Goal: Task Accomplishment & Management: Manage account settings

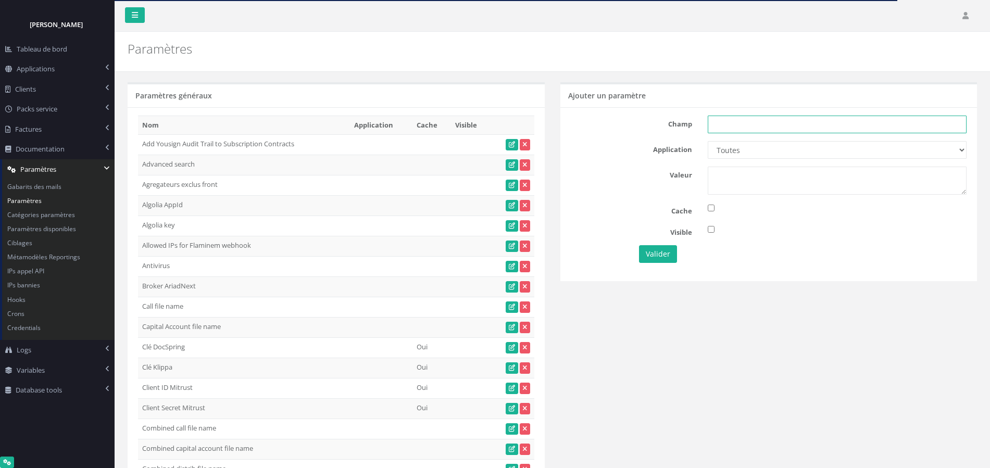
click at [721, 127] on input "text" at bounding box center [837, 125] width 259 height 18
click at [740, 127] on input "text" at bounding box center [837, 125] width 259 height 18
paste input "Documents : BO - Order by name"
type input "Documents : BO - Order by name"
click at [754, 152] on select "Toutes Aloe Private Equity Alpin Capital API Access to My DB API demo Astorg As…" at bounding box center [837, 150] width 259 height 18
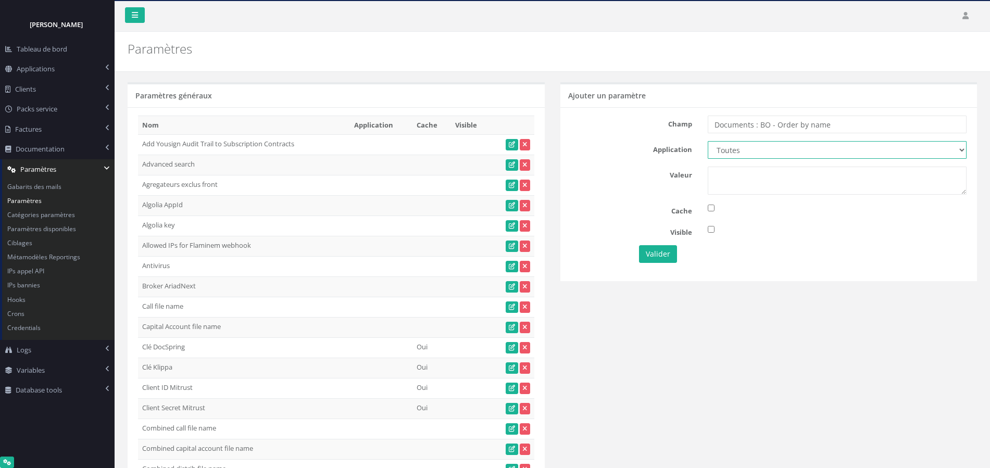
select select "53"
click at [708, 141] on select "Toutes Aloe Private Equity Alpin Capital API Access to My DB API demo Astorg As…" at bounding box center [837, 150] width 259 height 18
click at [726, 173] on textarea at bounding box center [837, 181] width 259 height 28
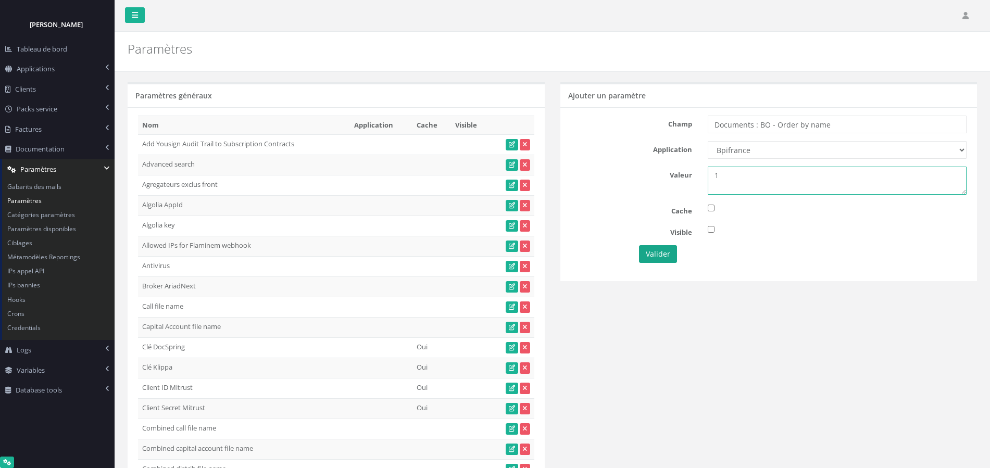
type textarea "1"
click at [653, 258] on button "Valider" at bounding box center [658, 254] width 38 height 18
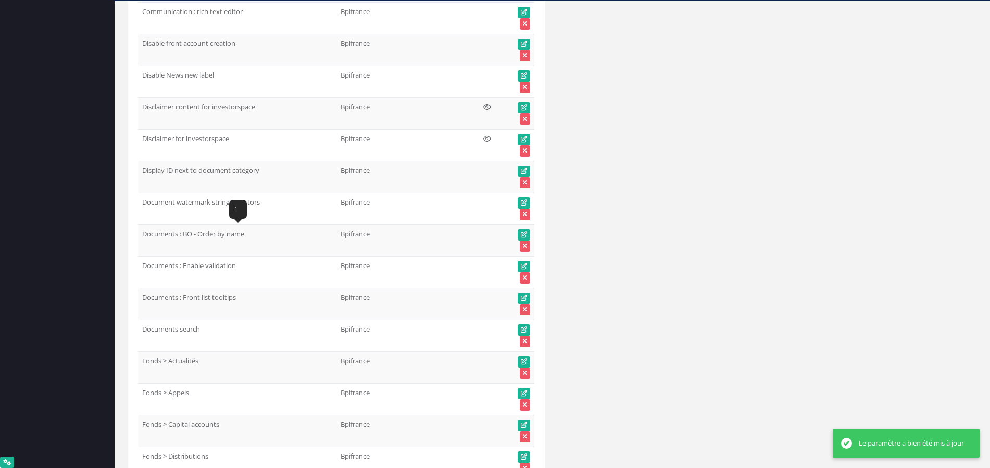
scroll to position [6513, 0]
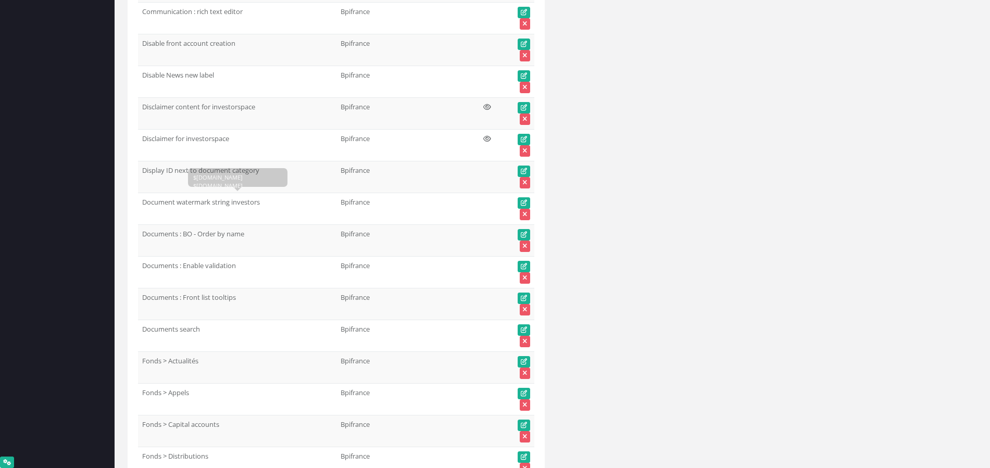
drag, startPoint x: 526, startPoint y: 166, endPoint x: 341, endPoint y: 215, distance: 191.3
click at [526, 166] on link at bounding box center [524, 171] width 13 height 11
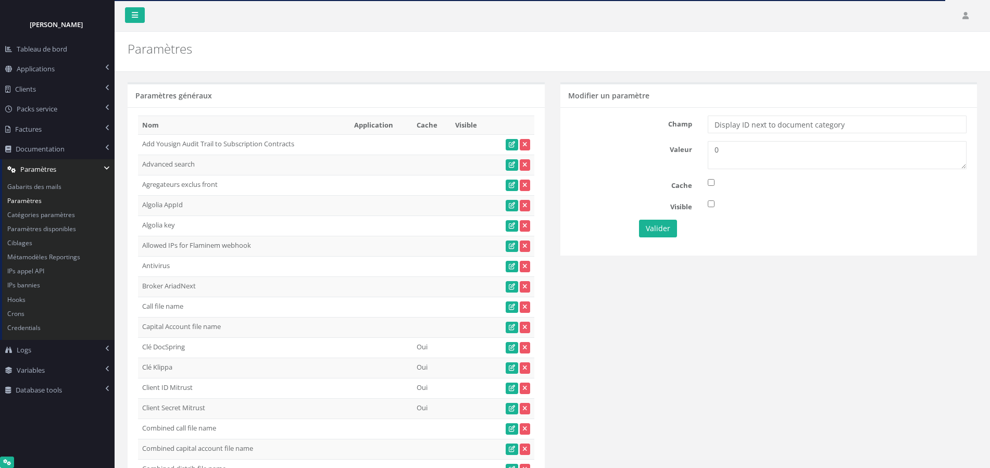
click at [771, 264] on div "Modifier un paramètre Champ Display ID next to document category Valeur 0 Cache…" at bounding box center [769, 175] width 433 height 186
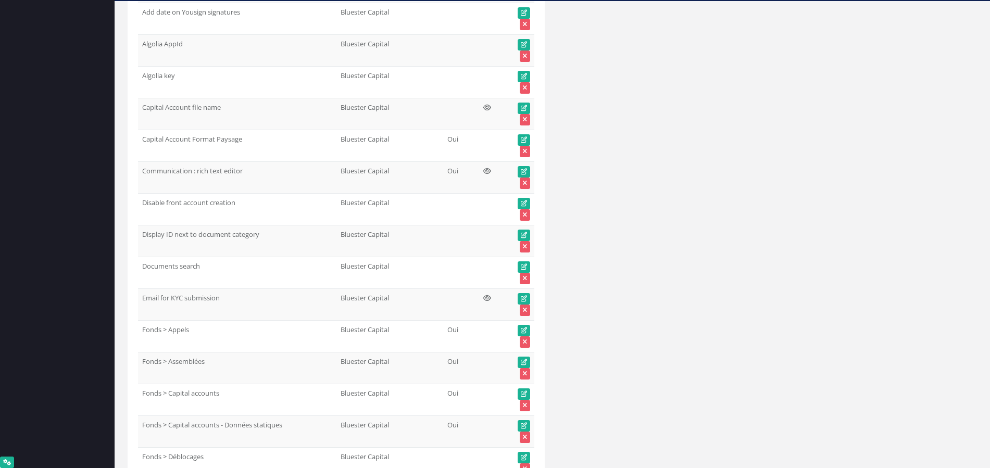
scroll to position [6449, 0]
